Goal: Information Seeking & Learning: Learn about a topic

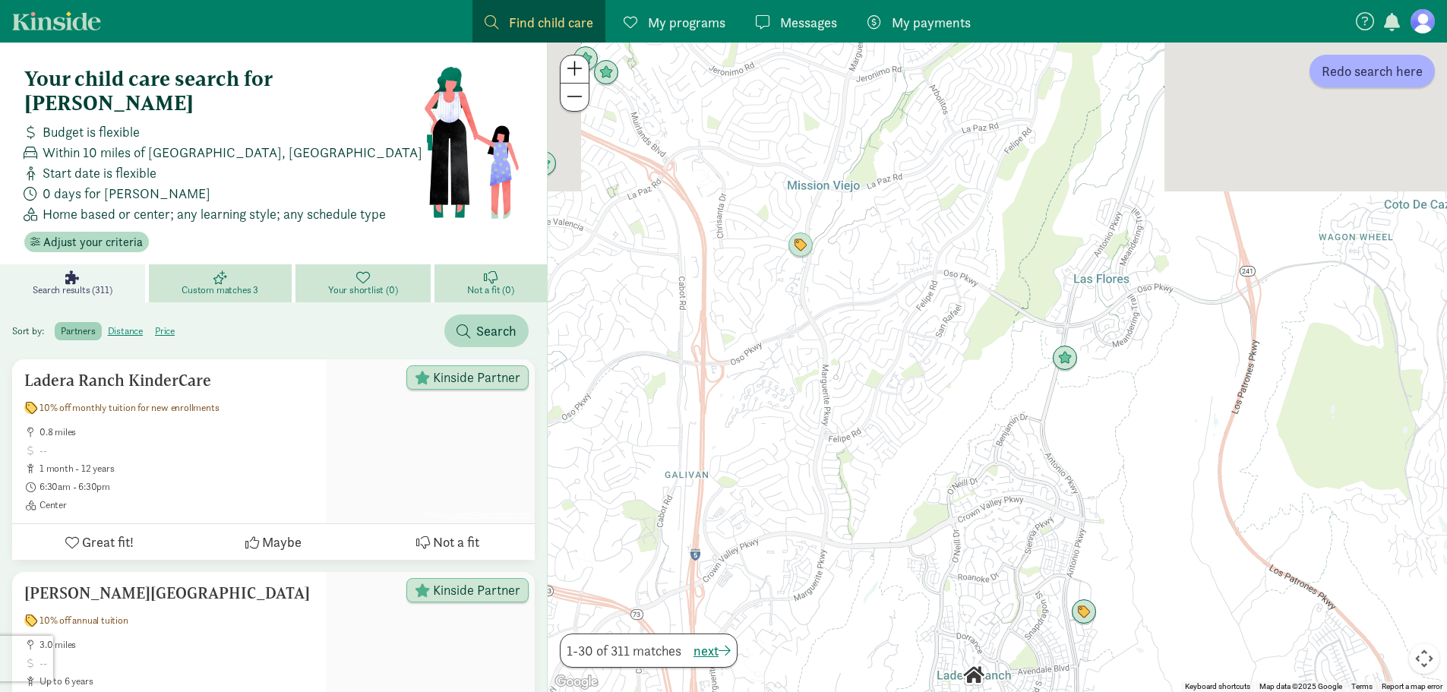
drag, startPoint x: 907, startPoint y: 333, endPoint x: 896, endPoint y: 599, distance: 266.1
click at [896, 599] on div at bounding box center [997, 367] width 899 height 649
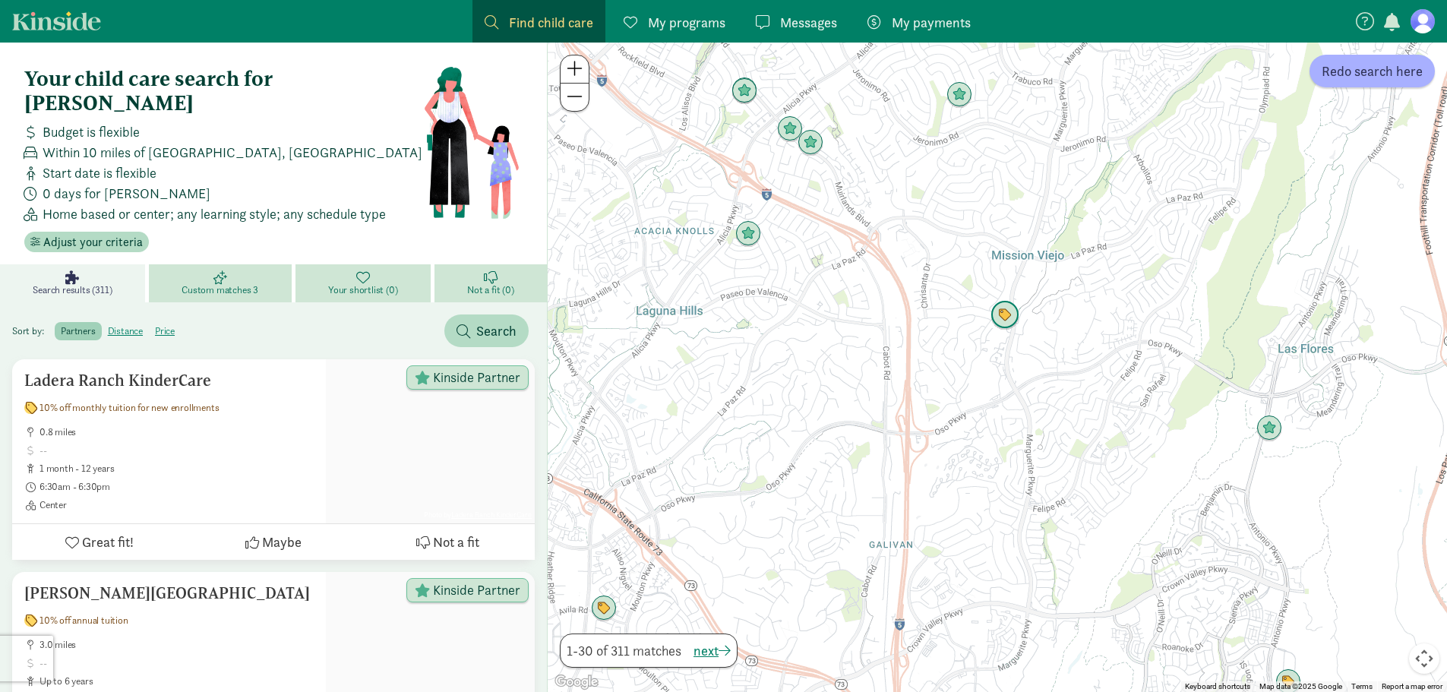
click at [1008, 320] on img "Click to see details" at bounding box center [1005, 315] width 29 height 29
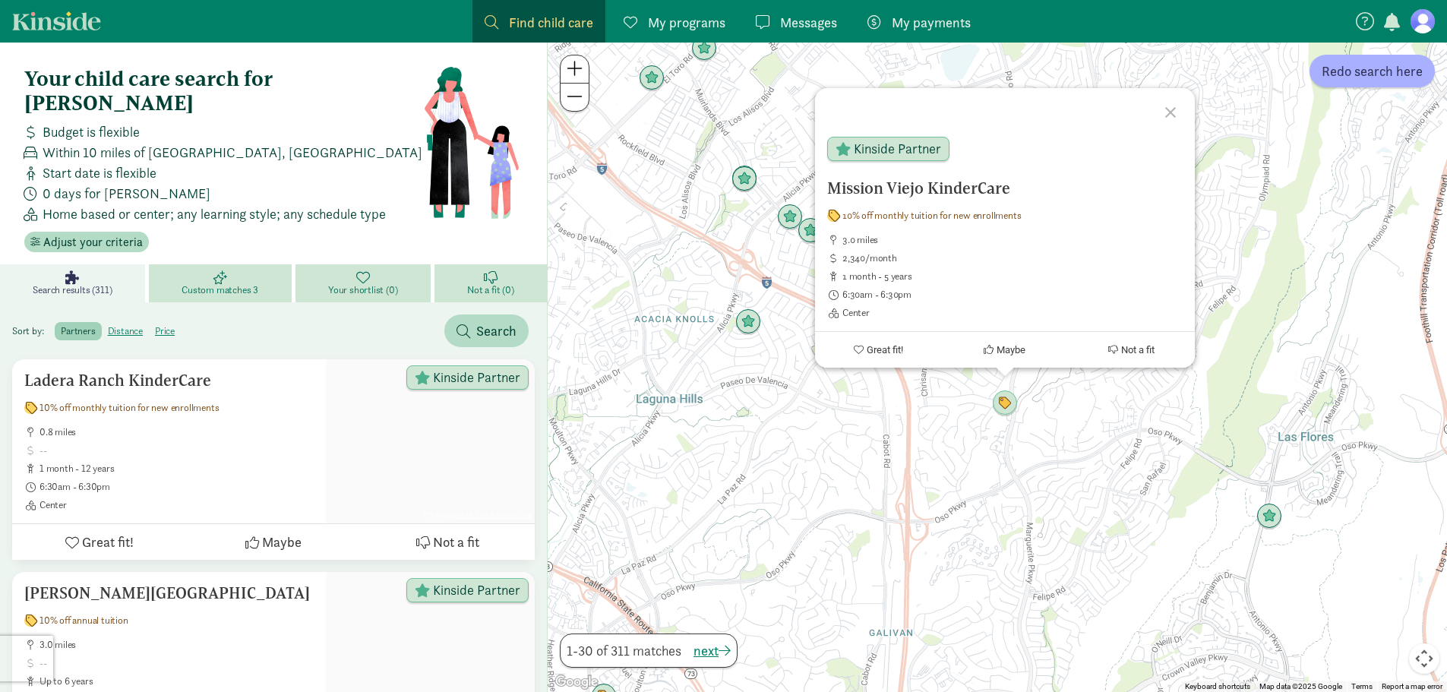
click at [952, 398] on div "Mission Viejo KinderCare 10% off monthly tuition for new enrollments 3.0 miles …" at bounding box center [997, 367] width 899 height 649
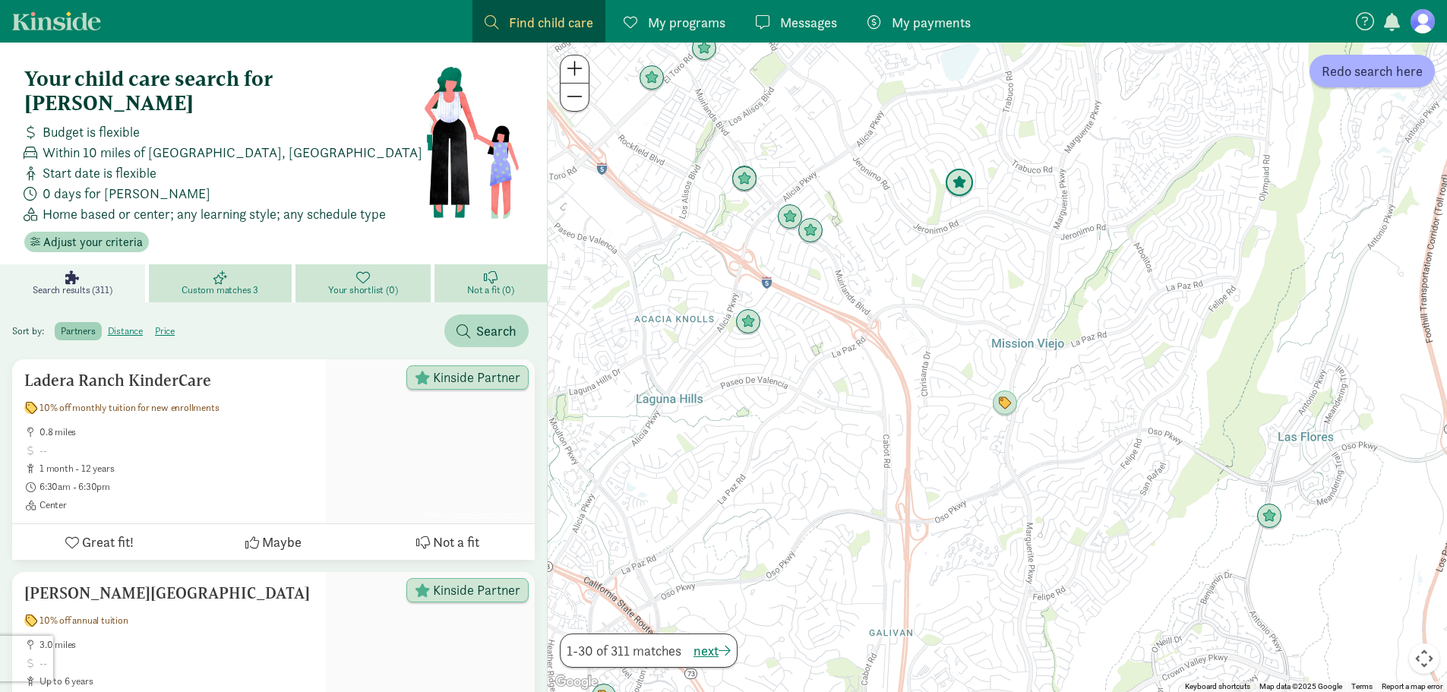
click at [967, 191] on img "Click to see details" at bounding box center [959, 183] width 29 height 29
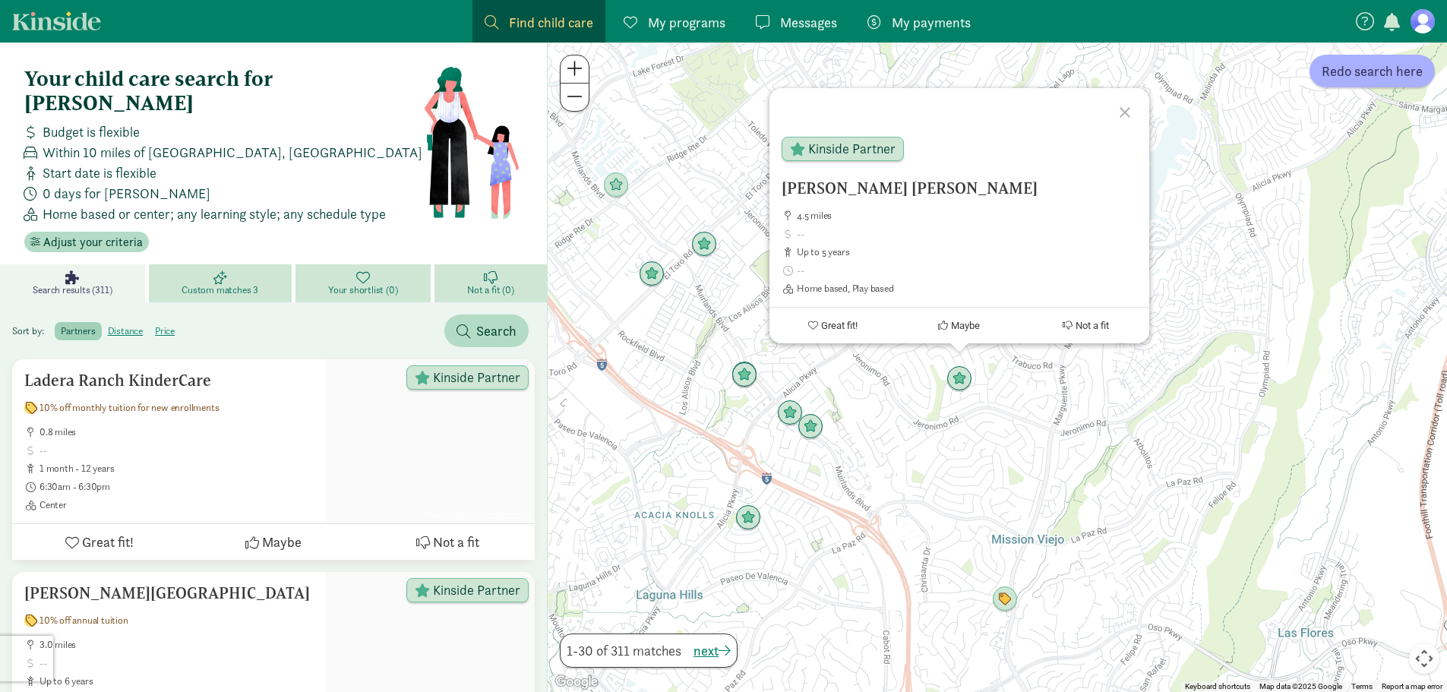
click at [968, 428] on div "[PERSON_NAME] [PERSON_NAME] 4.5 miles up to 5 years Home based, Play based Kins…" at bounding box center [997, 367] width 899 height 649
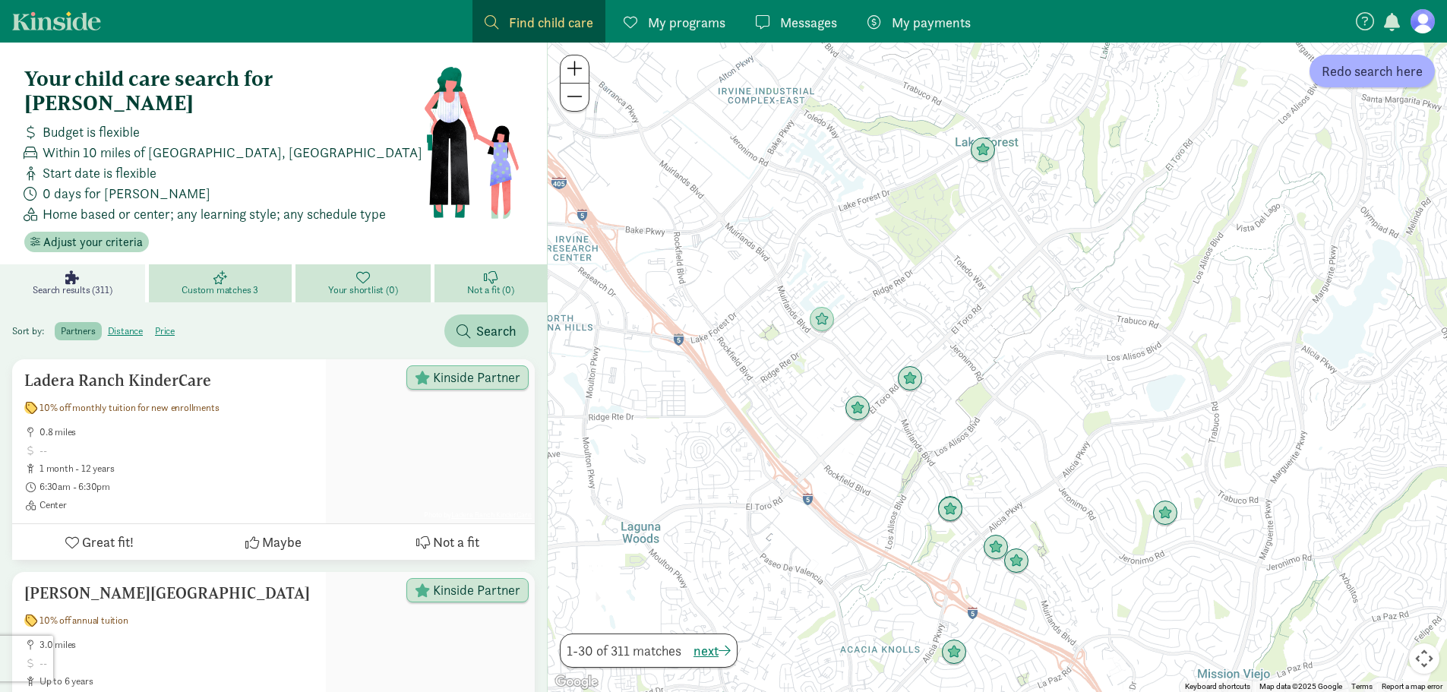
drag, startPoint x: 918, startPoint y: 426, endPoint x: 993, endPoint y: 476, distance: 89.3
click at [993, 476] on div at bounding box center [997, 367] width 899 height 649
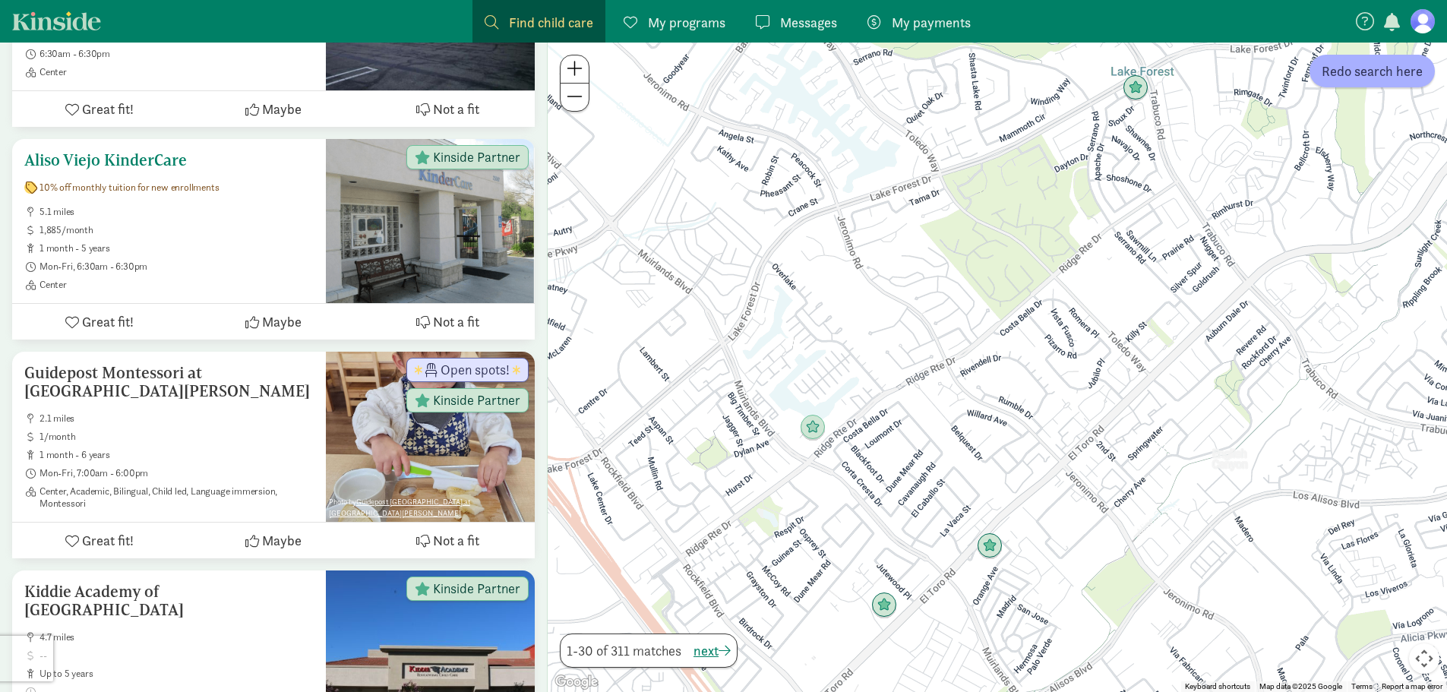
scroll to position [1291, 0]
